Goal: Task Accomplishment & Management: Use online tool/utility

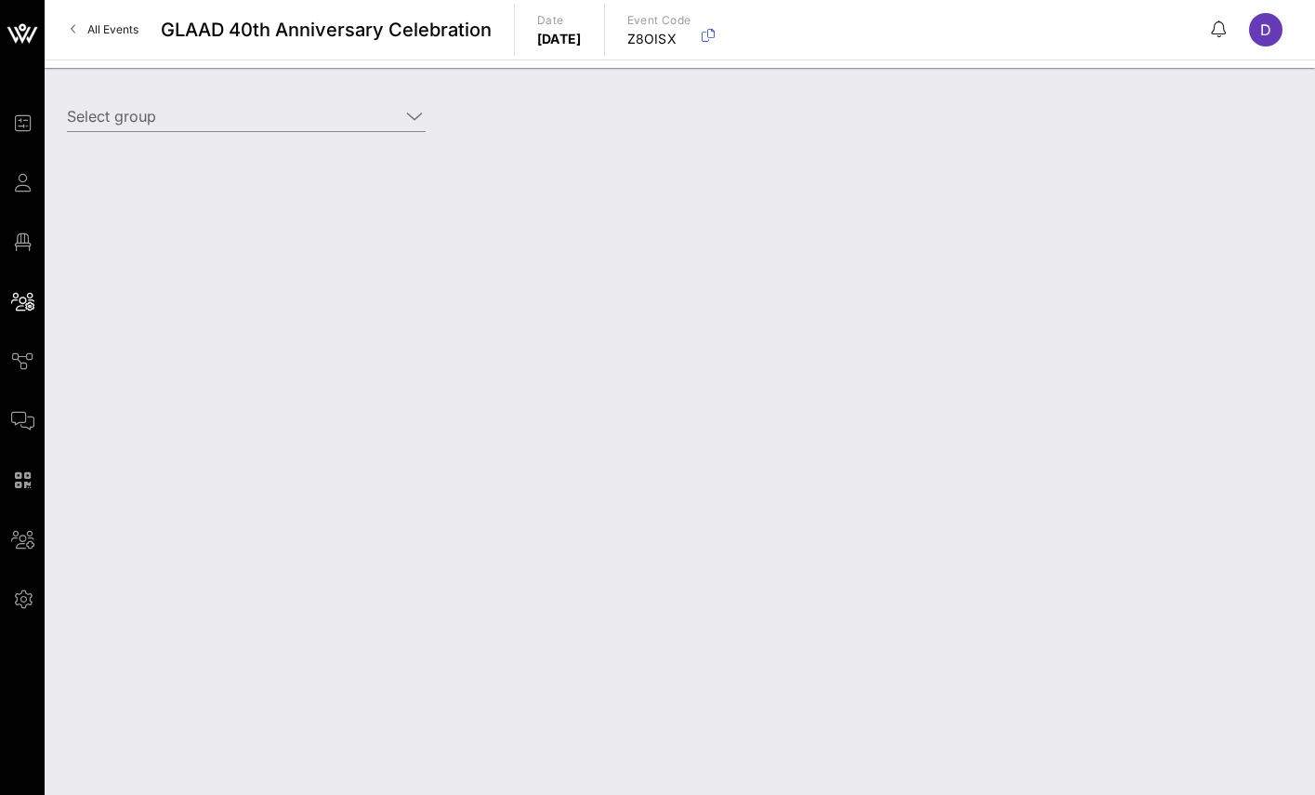
click at [91, 33] on span "All Events" at bounding box center [112, 29] width 51 height 14
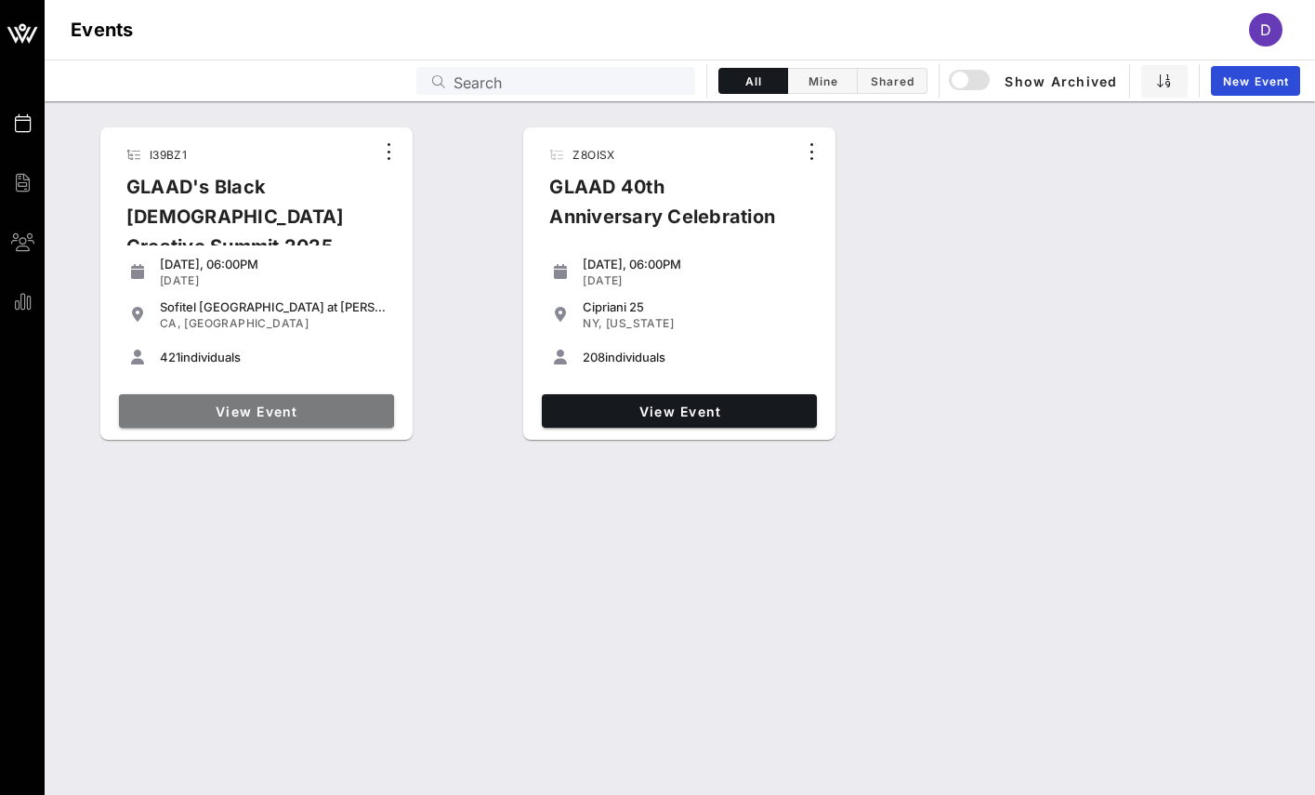
click at [238, 397] on link "View Event" at bounding box center [256, 410] width 275 height 33
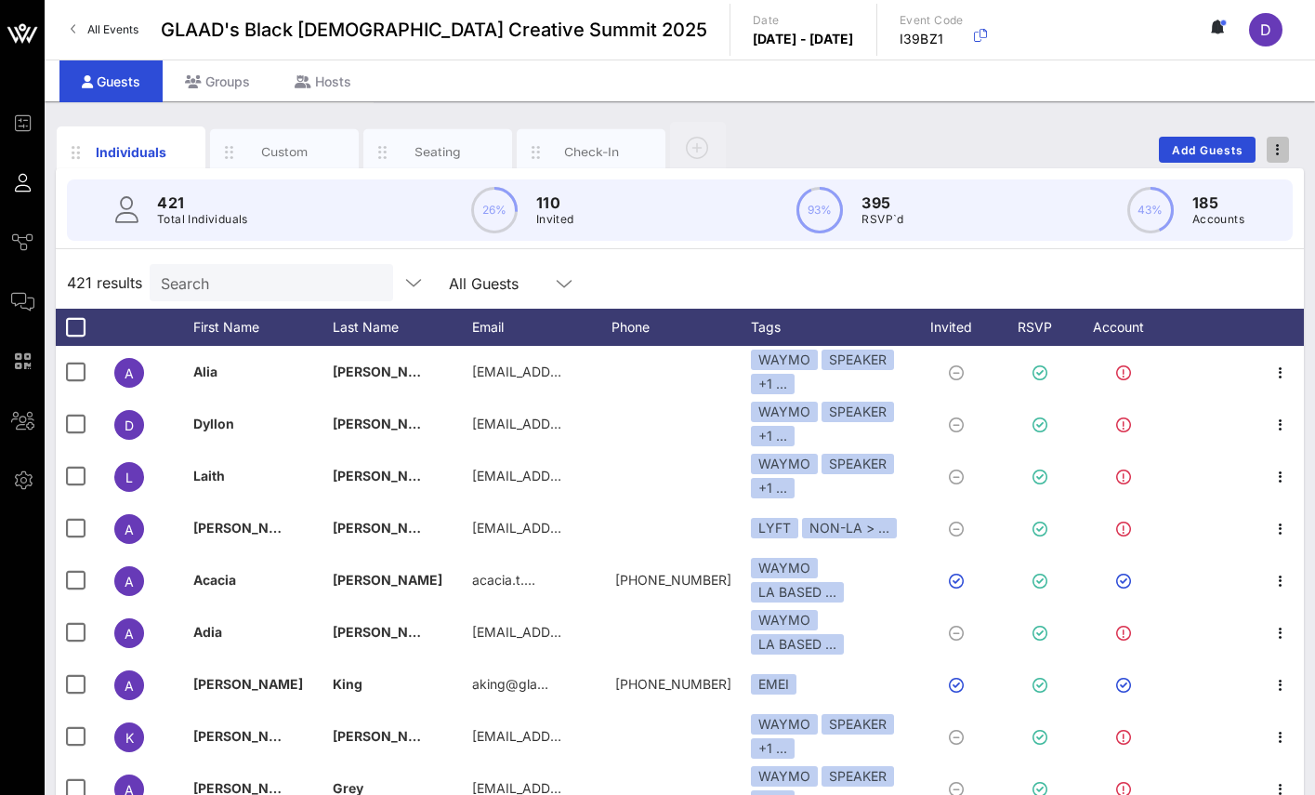
click at [1282, 143] on span "button" at bounding box center [1278, 149] width 22 height 13
click at [1235, 181] on div "Export To CSV" at bounding box center [1243, 181] width 89 height 15
